Goal: Find specific page/section

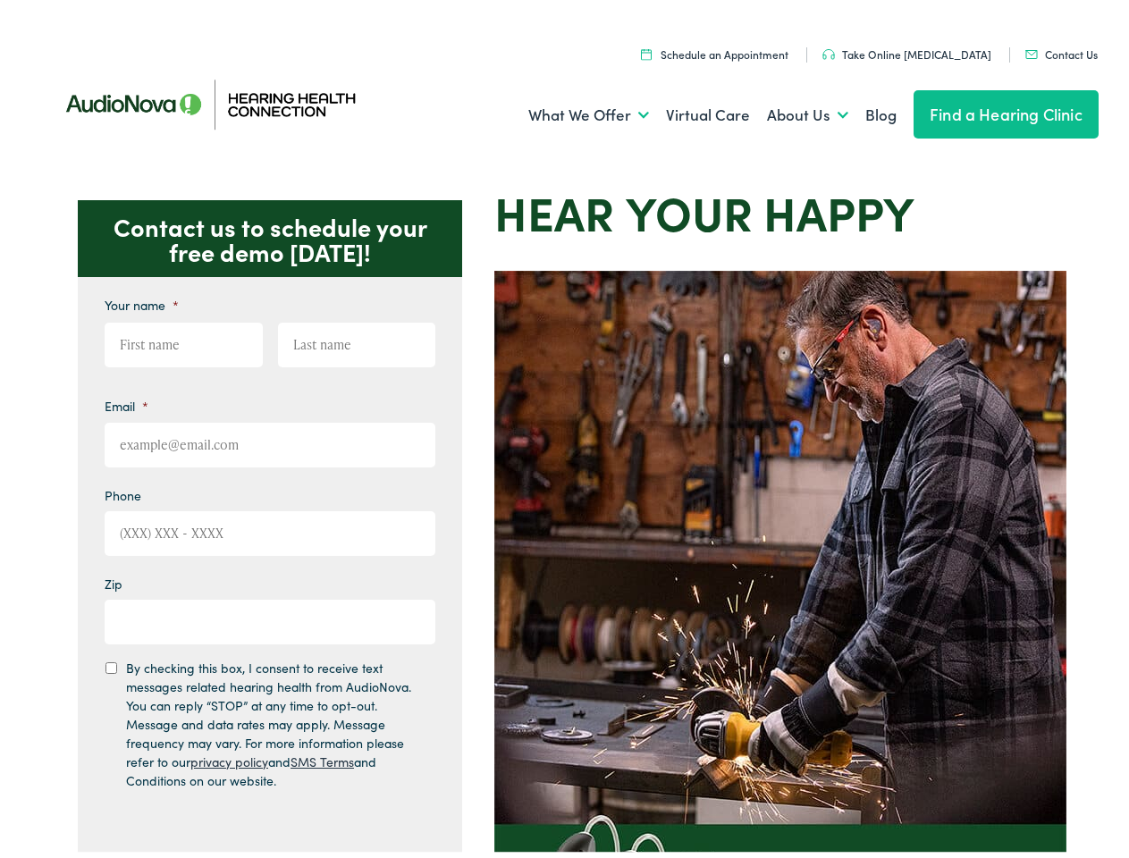
click at [564, 429] on img at bounding box center [780, 667] width 572 height 804
click at [572, 110] on link "What We Offer" at bounding box center [588, 110] width 121 height 66
click at [788, 110] on link "About Us" at bounding box center [807, 110] width 81 height 66
